Goal: Information Seeking & Learning: Learn about a topic

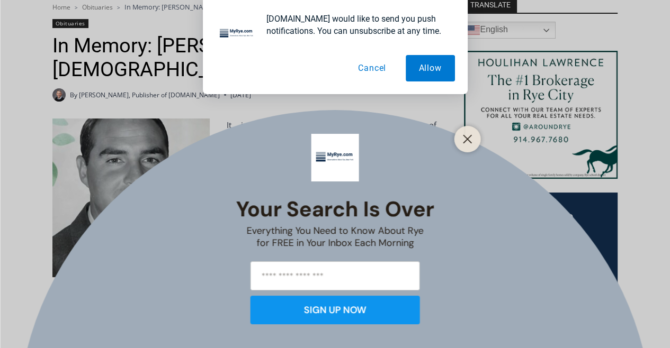
click at [342, 74] on button "Cancel" at bounding box center [372, 68] width 55 height 26
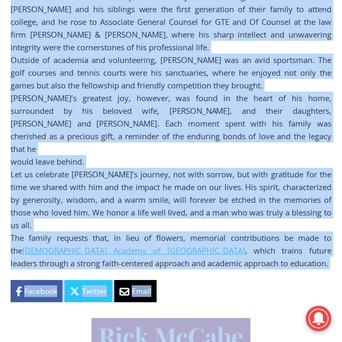
scroll to position [726, 0]
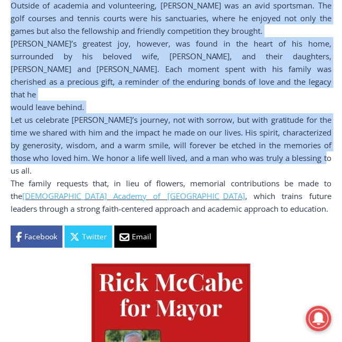
drag, startPoint x: 11, startPoint y: 50, endPoint x: 334, endPoint y: 120, distance: 330.0
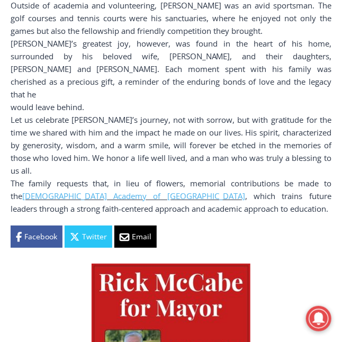
click at [290, 226] on div "Facebook Twitter Email" at bounding box center [171, 237] width 321 height 22
